Goal: Task Accomplishment & Management: Use online tool/utility

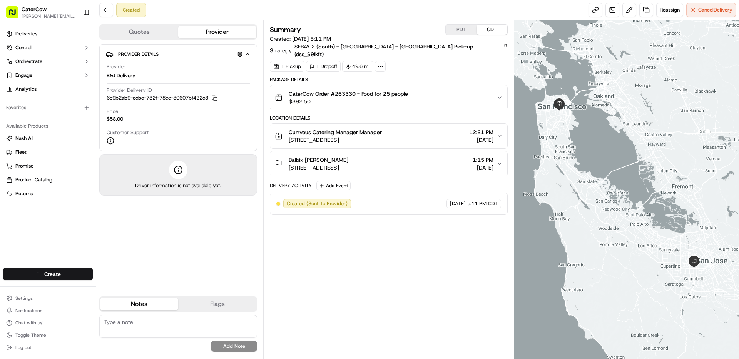
click at [462, 28] on button "PDT" at bounding box center [460, 30] width 31 height 10
click at [382, 136] on span "3733 17th St, San Francisco, CA 94114, USA" at bounding box center [335, 140] width 93 height 8
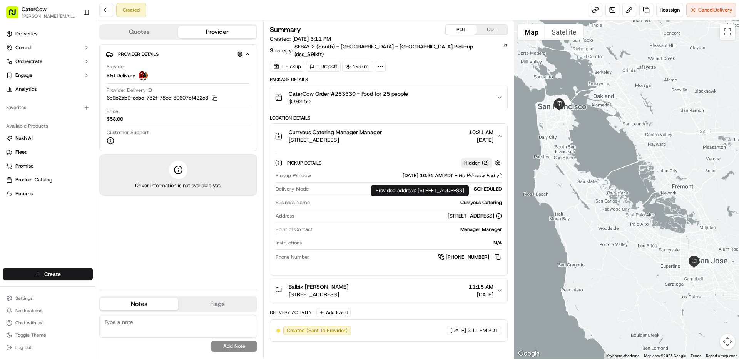
click at [348, 291] on span "3031 Tisch Way, UNIT: 8th floor, Suite 800, San Jose, CA 95128, US" at bounding box center [319, 295] width 60 height 8
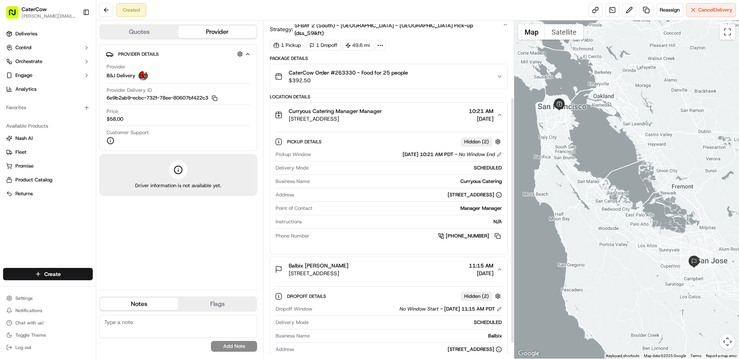
scroll to position [127, 0]
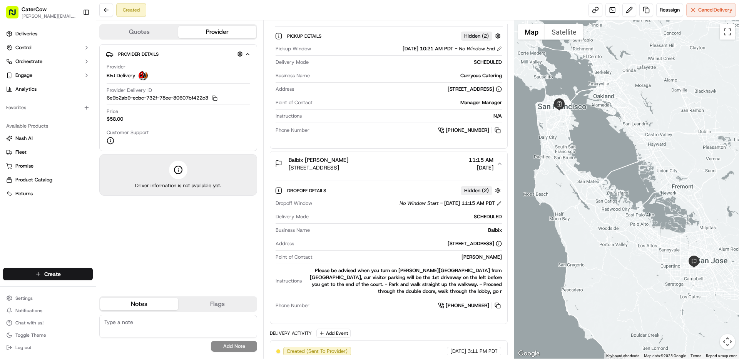
click at [480, 280] on div "Please be advised when you turn on Dudley Ave from Tisch Way, our visitor parki…" at bounding box center [403, 281] width 197 height 28
click at [484, 285] on div "Please be advised when you turn on Dudley Ave from Tisch Way, our visitor parki…" at bounding box center [403, 281] width 197 height 28
click at [422, 277] on div "Please be advised when you turn on Dudley Ave from Tisch Way, our visitor parki…" at bounding box center [403, 281] width 197 height 28
click at [160, 324] on textarea at bounding box center [178, 326] width 158 height 23
paste textarea "Please be advised when you turn on Dudley Ave from Tisch Way, our visitor parki…"
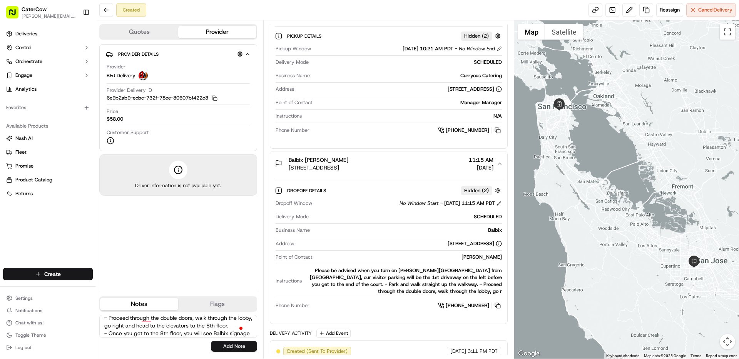
scroll to position [0, 0]
click at [194, 322] on textarea "The rest of the delivery instructions: "Please be advised when you turn on Dudl…" at bounding box center [178, 326] width 158 height 23
type textarea "The rest of the delivery instructions: "Please be advised when you turn on Dudl…"
click at [231, 348] on button "Add Note" at bounding box center [234, 346] width 46 height 11
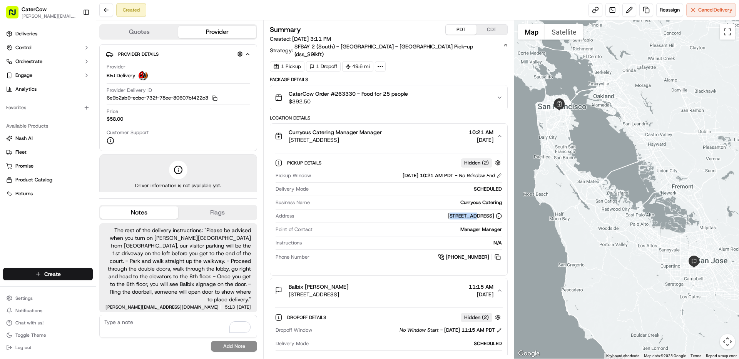
drag, startPoint x: 390, startPoint y: 208, endPoint x: 416, endPoint y: 209, distance: 25.8
click at [447, 213] on div "3733 17th St, San Francisco, CA 94114, USA" at bounding box center [474, 216] width 54 height 7
drag, startPoint x: 388, startPoint y: 209, endPoint x: 420, endPoint y: 210, distance: 32.3
click at [447, 213] on div "3733 17th St, San Francisco, CA 94114, USA" at bounding box center [474, 216] width 54 height 7
copy div "3733 17th St"
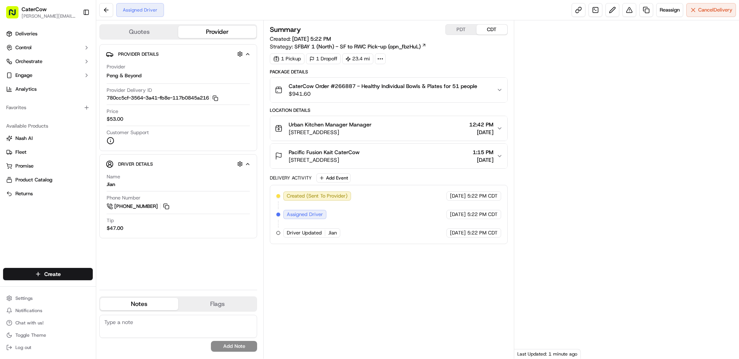
click at [456, 30] on button "PDT" at bounding box center [460, 30] width 31 height 10
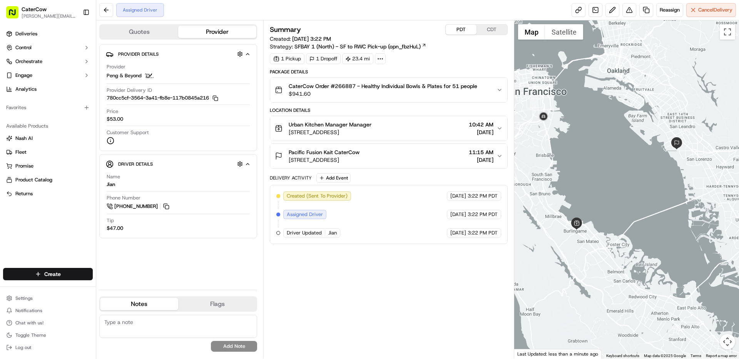
click at [371, 130] on span "[STREET_ADDRESS]" at bounding box center [330, 132] width 83 height 8
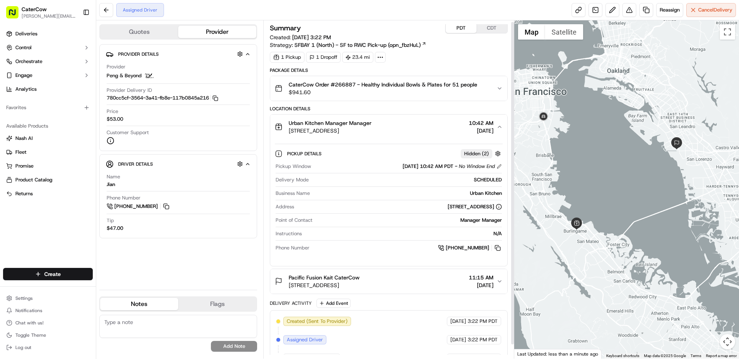
scroll to position [3, 0]
click at [359, 278] on div "Pacific Fusion Kait CaterCow" at bounding box center [324, 276] width 71 height 8
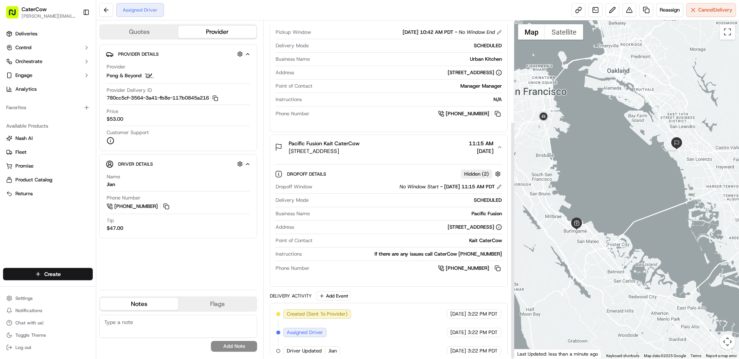
scroll to position [143, 0]
